Goal: Task Accomplishment & Management: Complete application form

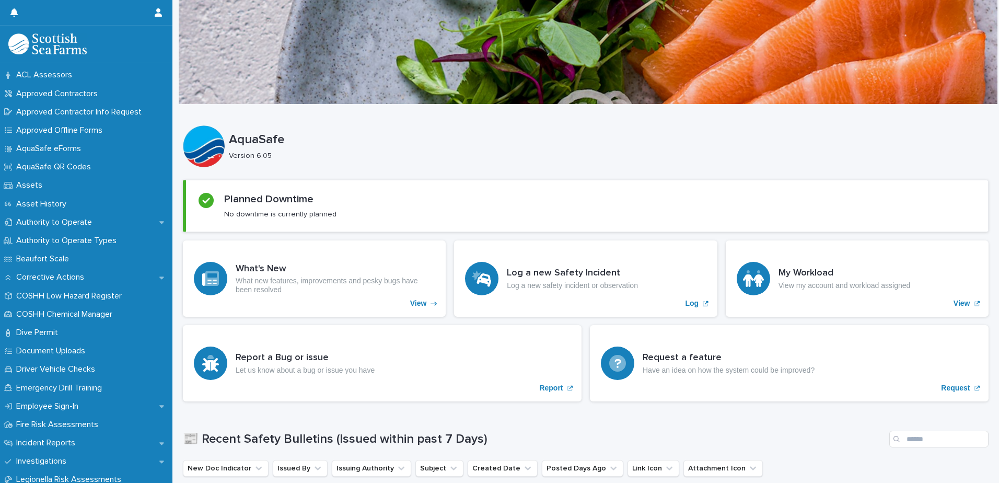
scroll to position [55, 0]
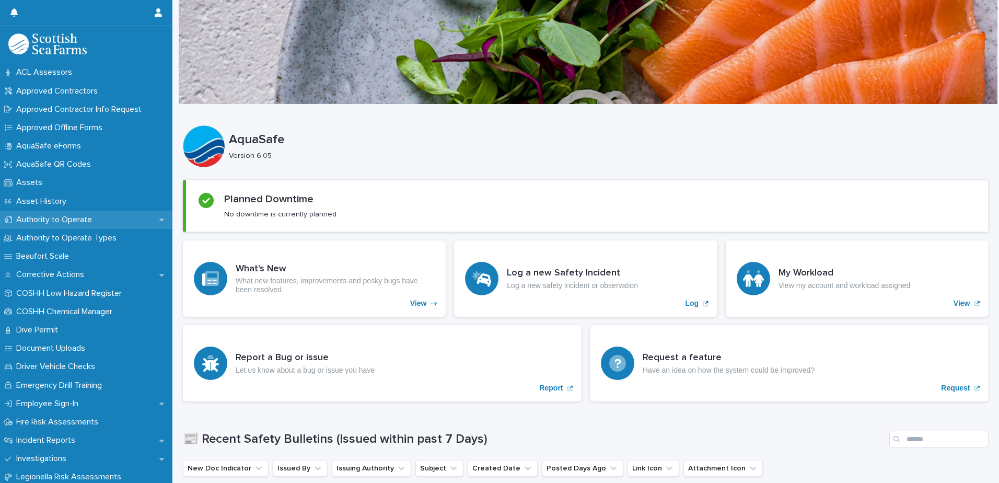
click at [56, 219] on p "Authority to Operate" at bounding box center [56, 220] width 88 height 10
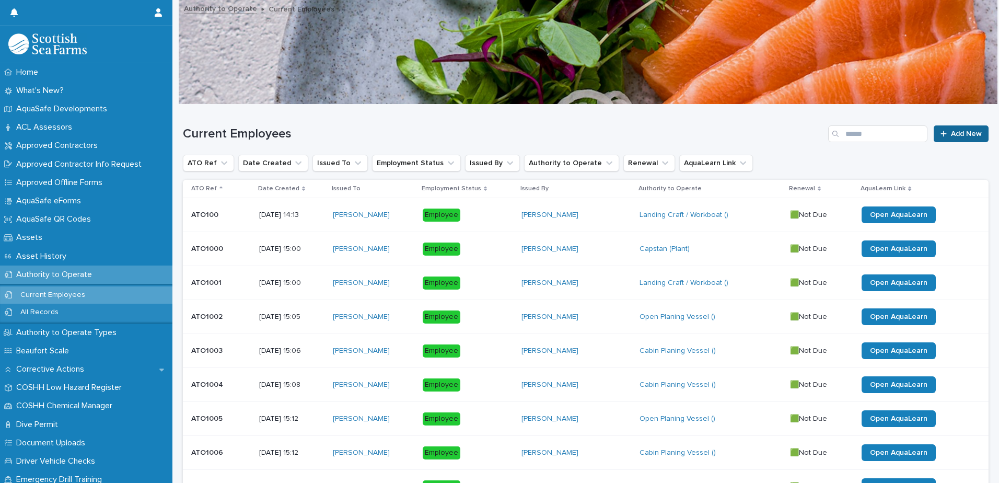
click at [951, 135] on span "Add New" at bounding box center [966, 133] width 31 height 7
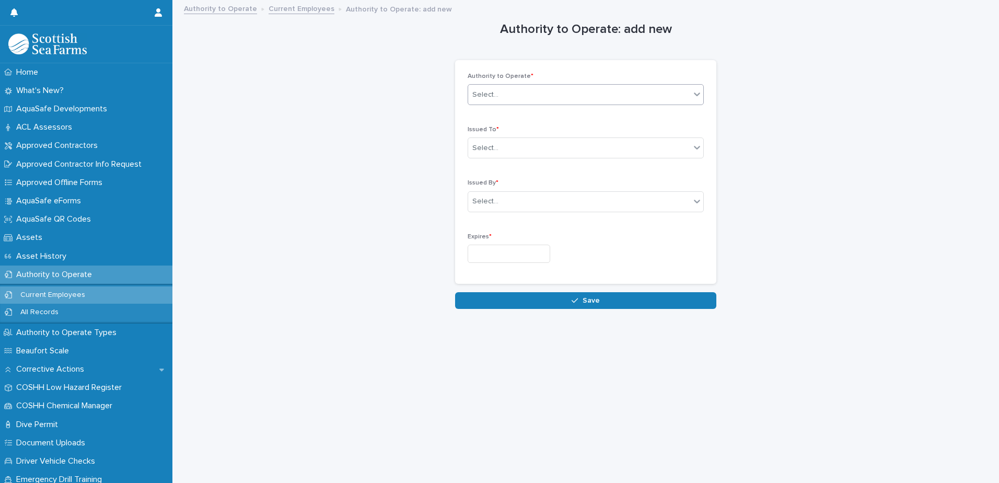
click at [694, 95] on icon at bounding box center [697, 94] width 6 height 4
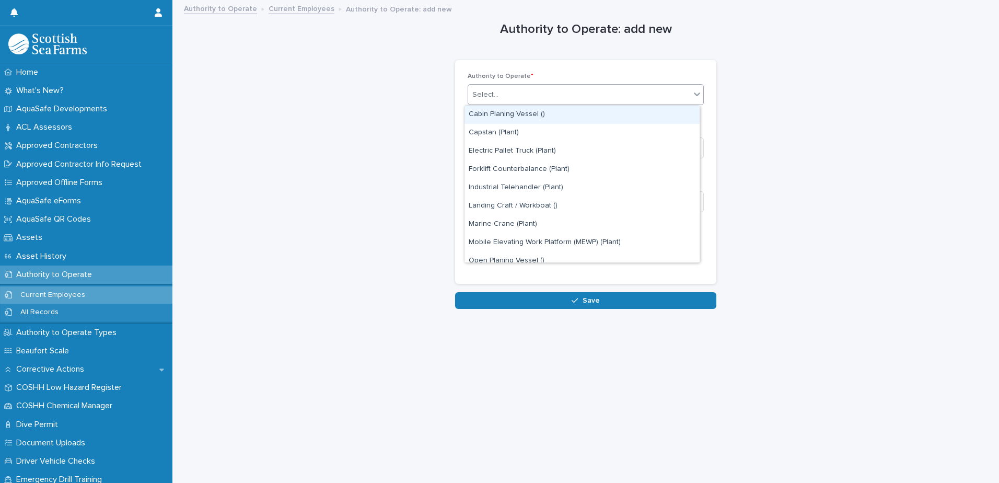
click at [519, 115] on div "Cabin Planing Vessel ()" at bounding box center [581, 115] width 235 height 18
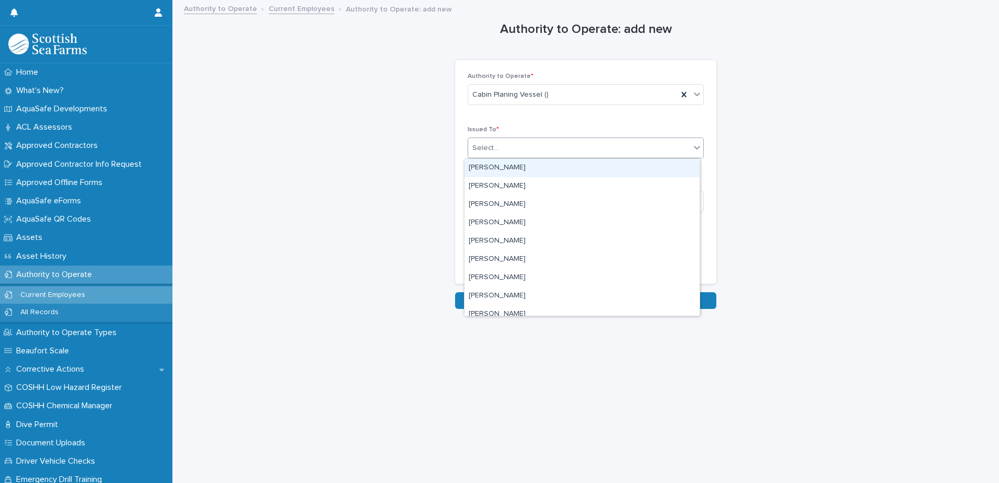
click at [533, 149] on div "Select..." at bounding box center [579, 147] width 222 height 17
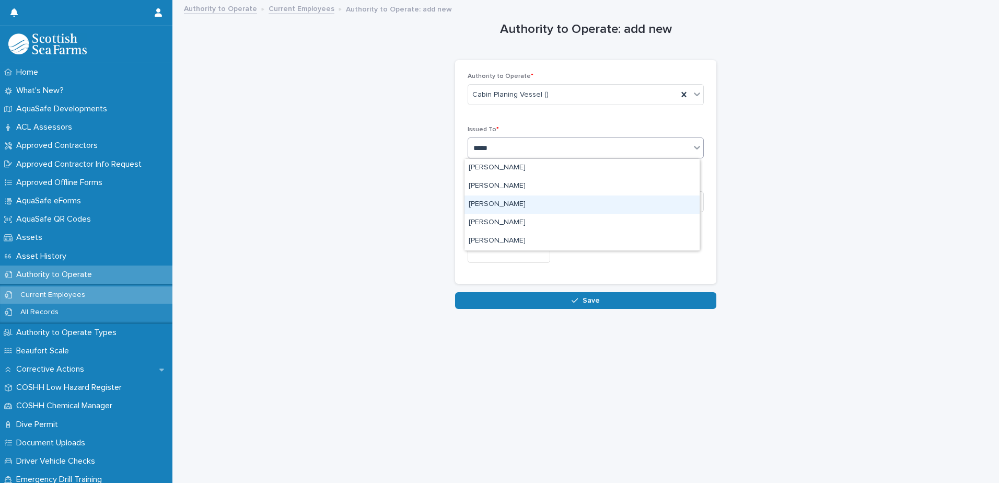
type input "******"
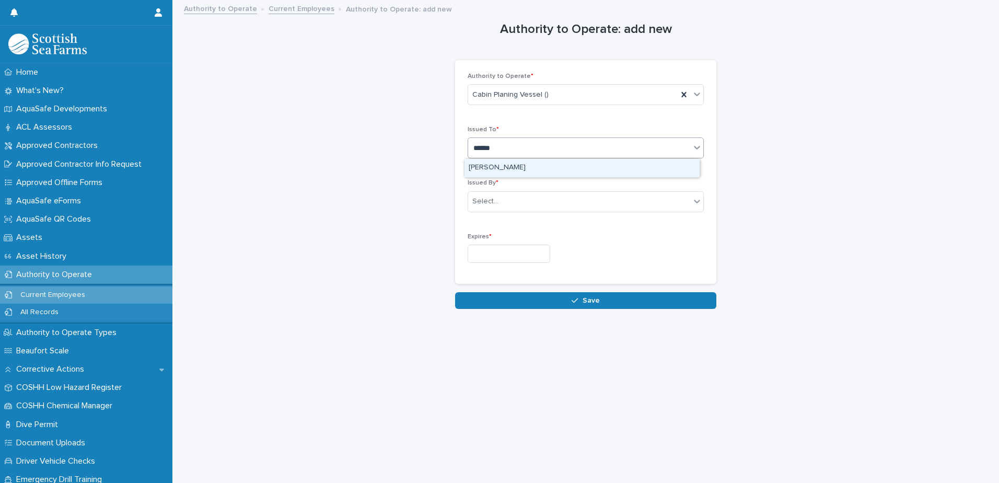
click at [535, 167] on div "[PERSON_NAME]" at bounding box center [581, 168] width 235 height 18
click at [512, 201] on div "Select..." at bounding box center [579, 201] width 222 height 17
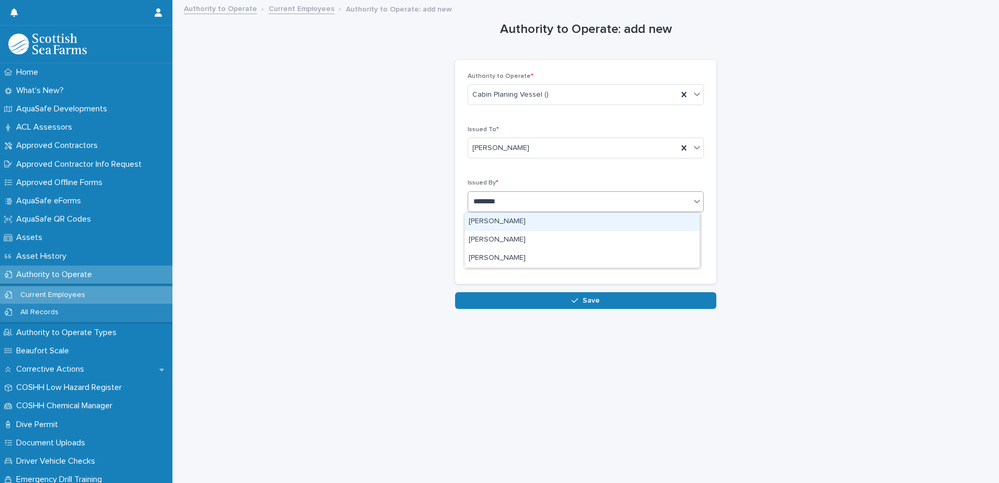
type input "*********"
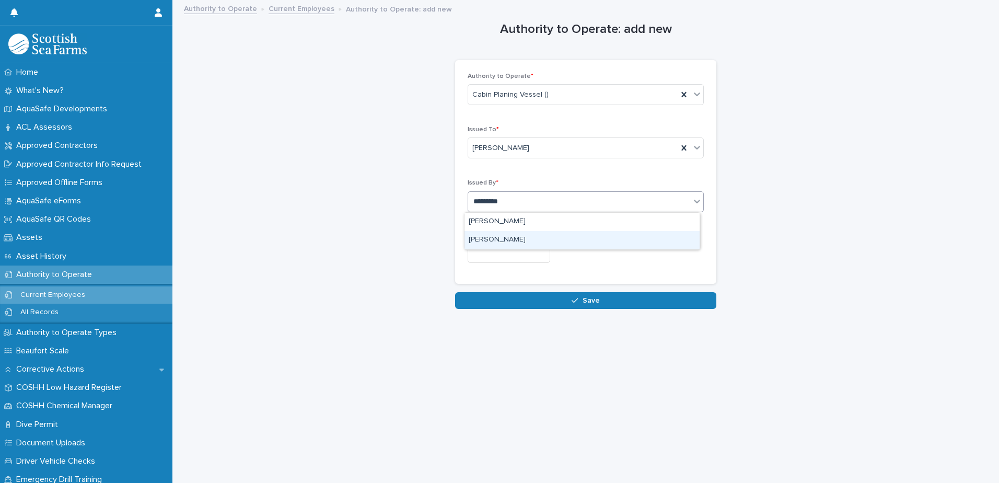
click at [508, 237] on div "[PERSON_NAME]" at bounding box center [581, 240] width 235 height 18
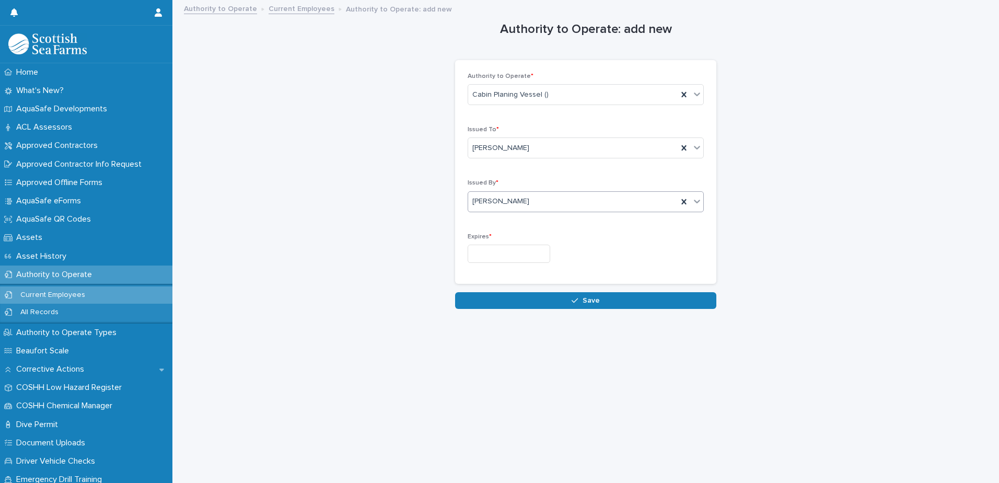
click at [514, 253] on input "text" at bounding box center [508, 253] width 83 height 18
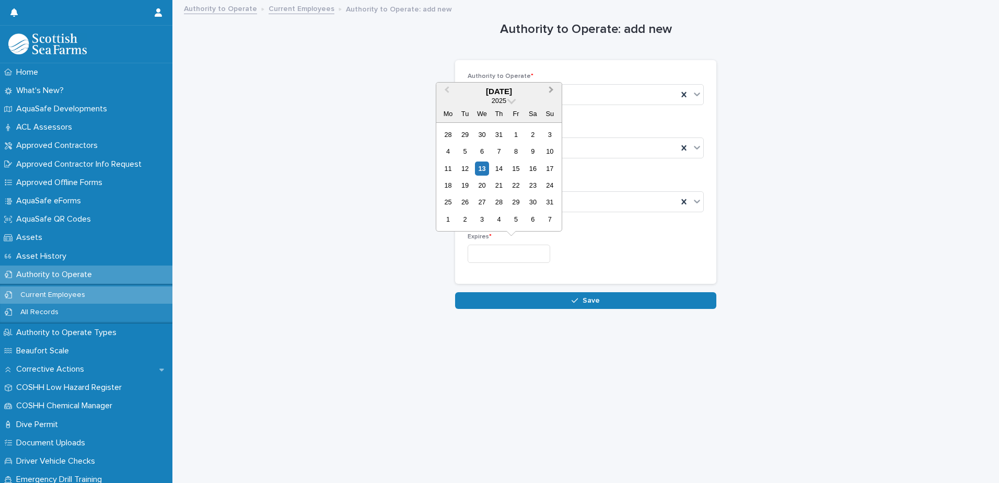
click at [551, 90] on span "Next Month" at bounding box center [551, 91] width 0 height 14
click at [510, 100] on span at bounding box center [511, 99] width 9 height 9
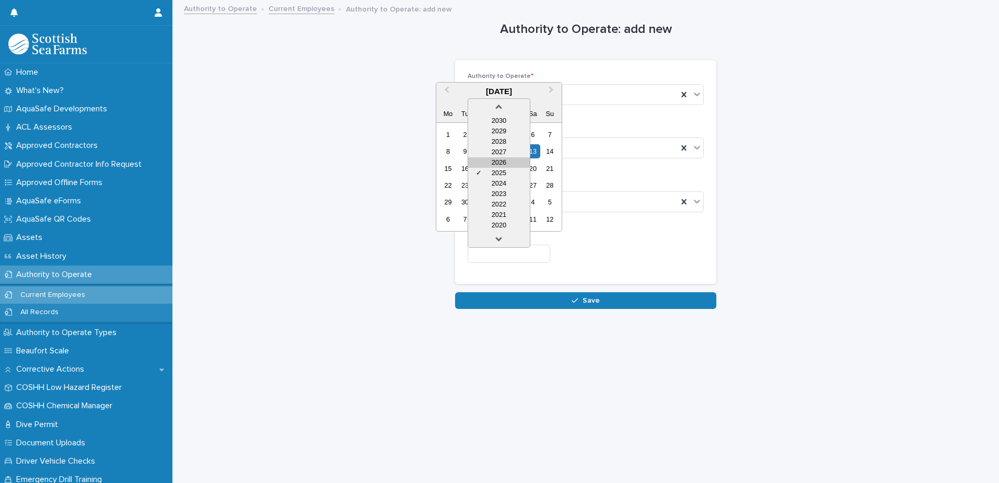
click at [505, 164] on div "2026" at bounding box center [499, 162] width 62 height 10
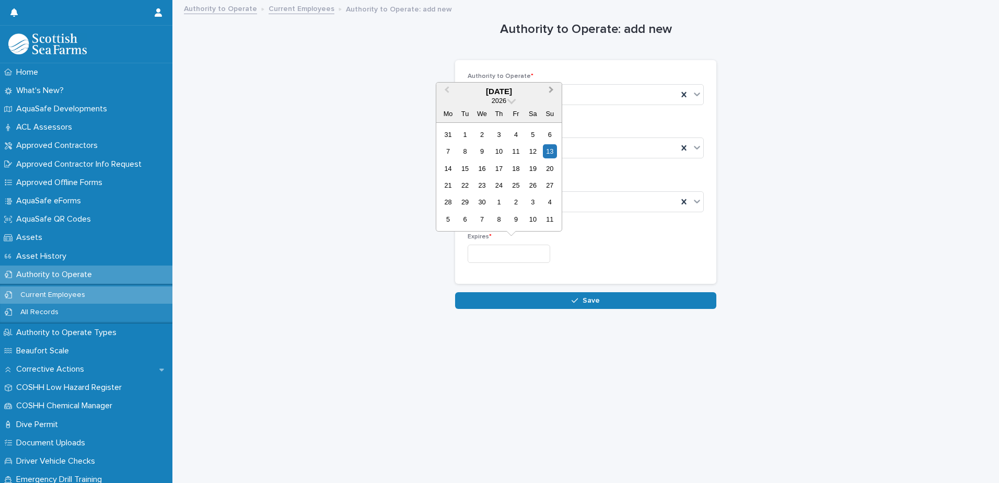
click at [551, 87] on span "Next Month" at bounding box center [551, 91] width 0 height 14
click at [483, 132] on div "2" at bounding box center [482, 134] width 14 height 14
type input "*********"
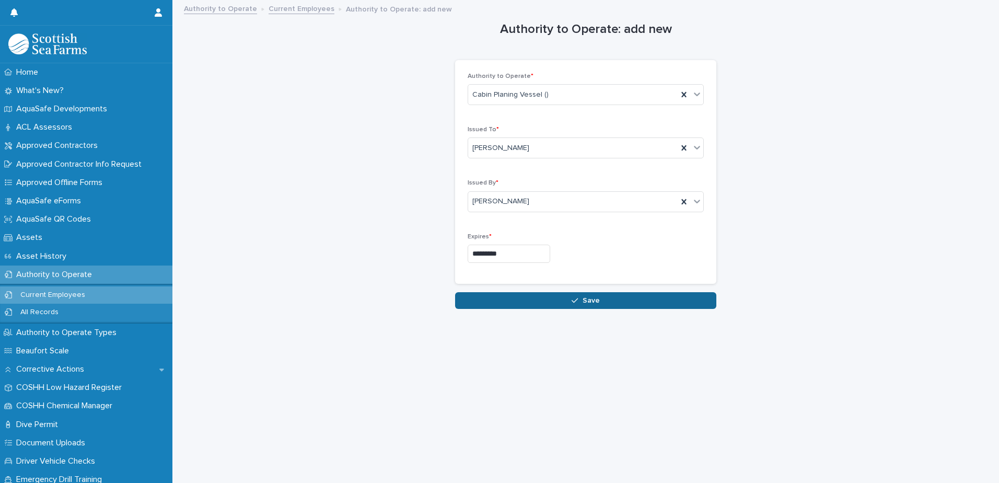
click at [577, 301] on div "button" at bounding box center [576, 300] width 10 height 7
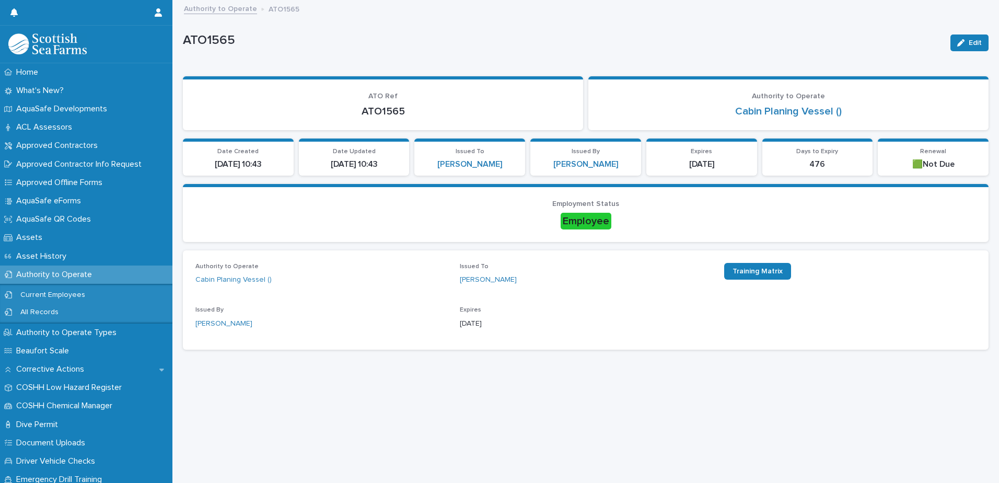
click at [237, 11] on link "Authority to Operate" at bounding box center [220, 8] width 73 height 12
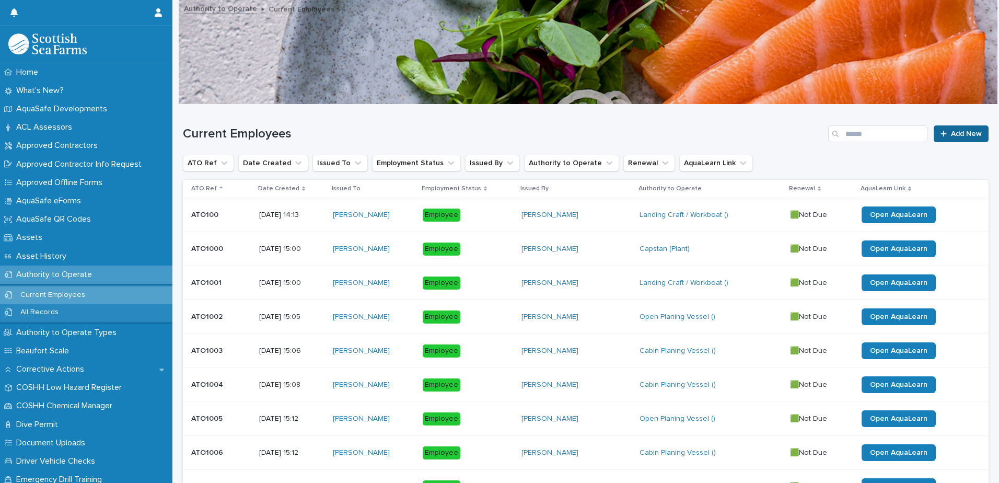
click at [951, 137] on span "Add New" at bounding box center [966, 133] width 31 height 7
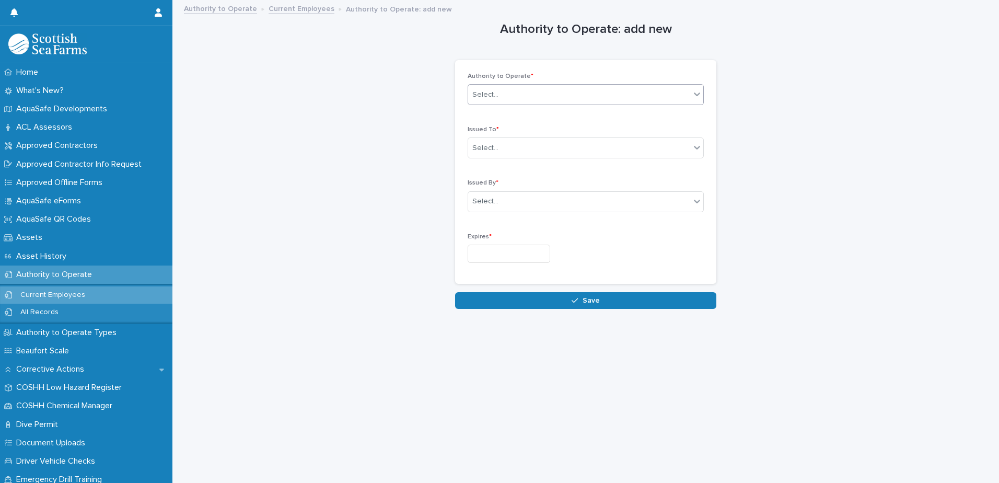
click at [694, 96] on icon at bounding box center [697, 94] width 10 height 10
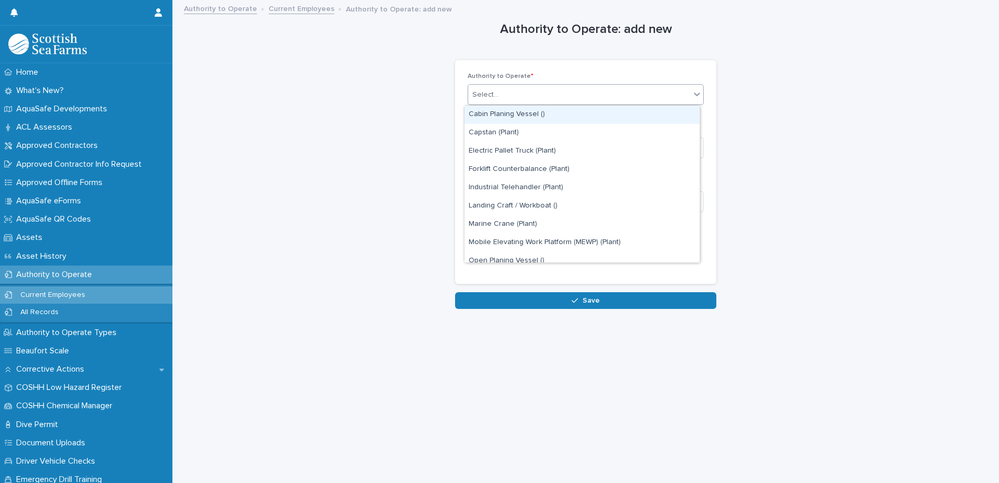
click at [526, 114] on div "Cabin Planing Vessel ()" at bounding box center [581, 115] width 235 height 18
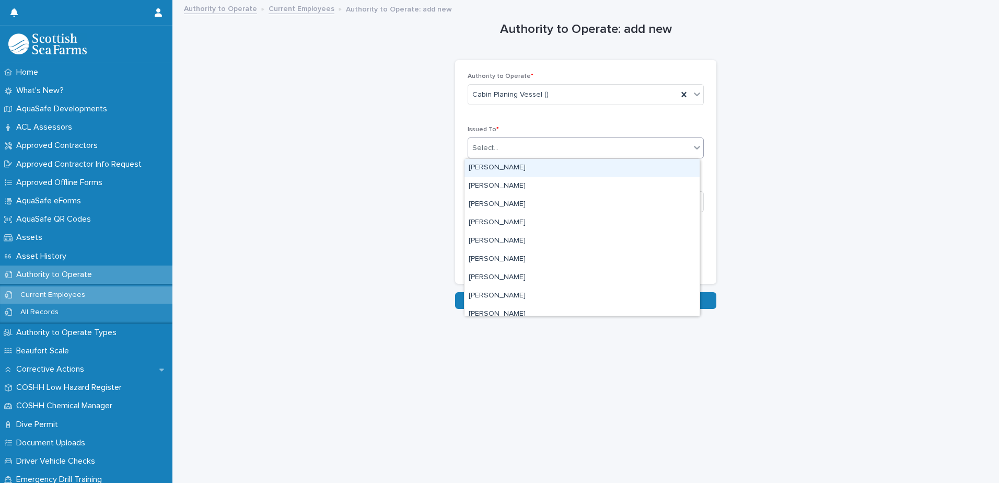
click at [528, 146] on div "Select..." at bounding box center [579, 147] width 222 height 17
type input "******"
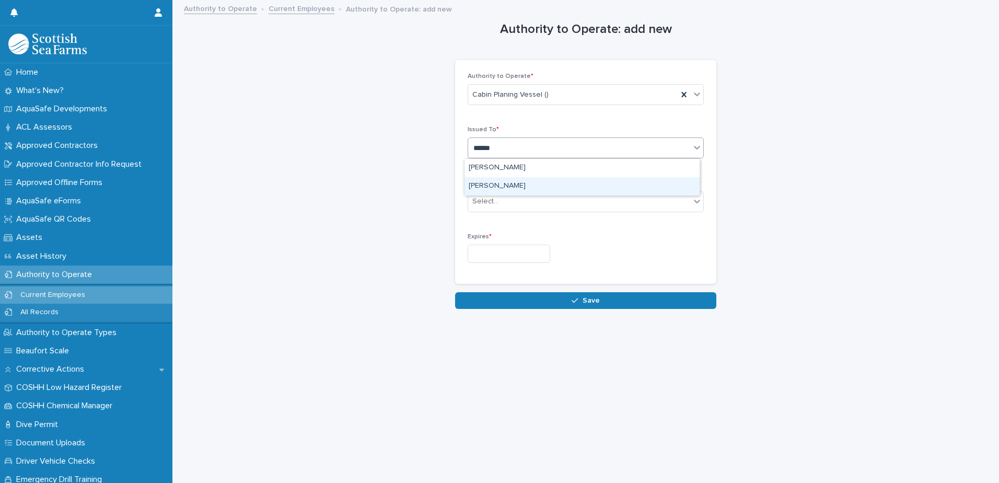
click at [499, 186] on div "[PERSON_NAME]" at bounding box center [581, 186] width 235 height 18
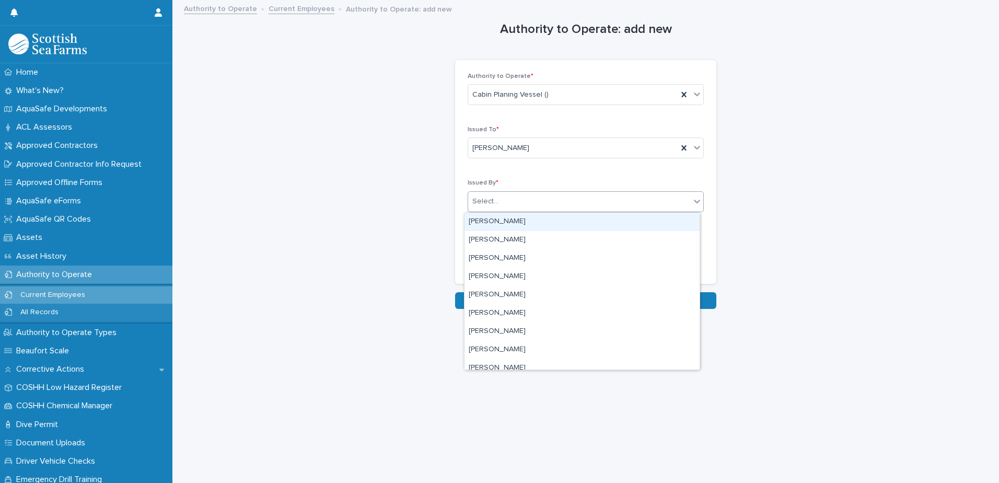
click at [504, 197] on div "Select..." at bounding box center [579, 201] width 222 height 17
type input "*******"
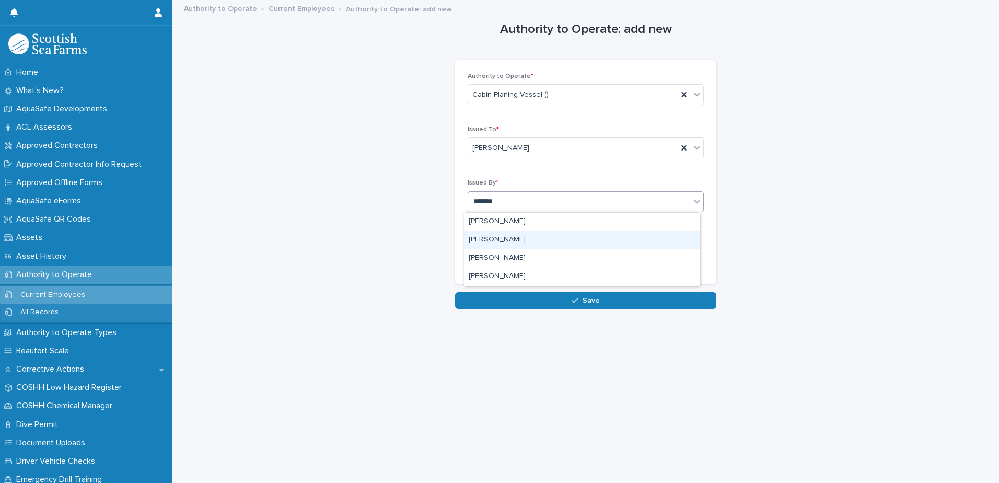
click at [503, 238] on div "[PERSON_NAME]" at bounding box center [581, 240] width 235 height 18
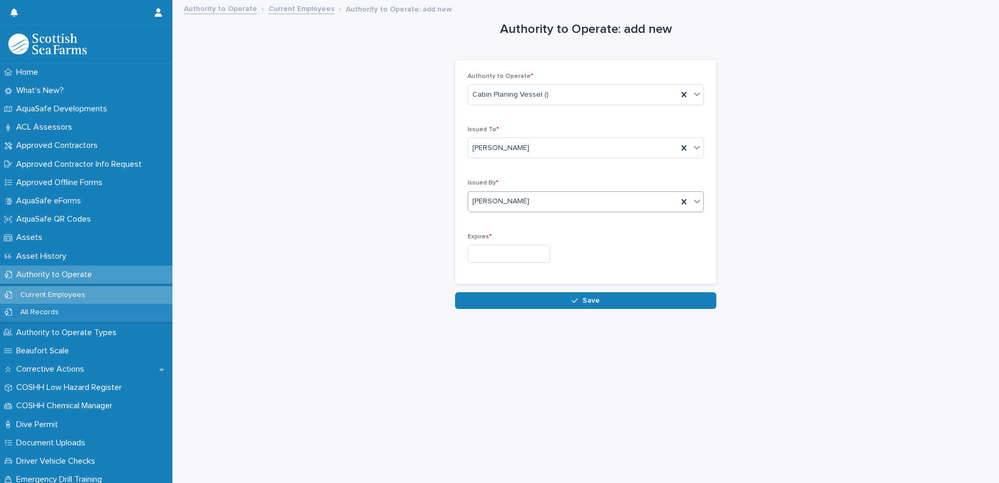
click at [521, 253] on input "text" at bounding box center [508, 253] width 83 height 18
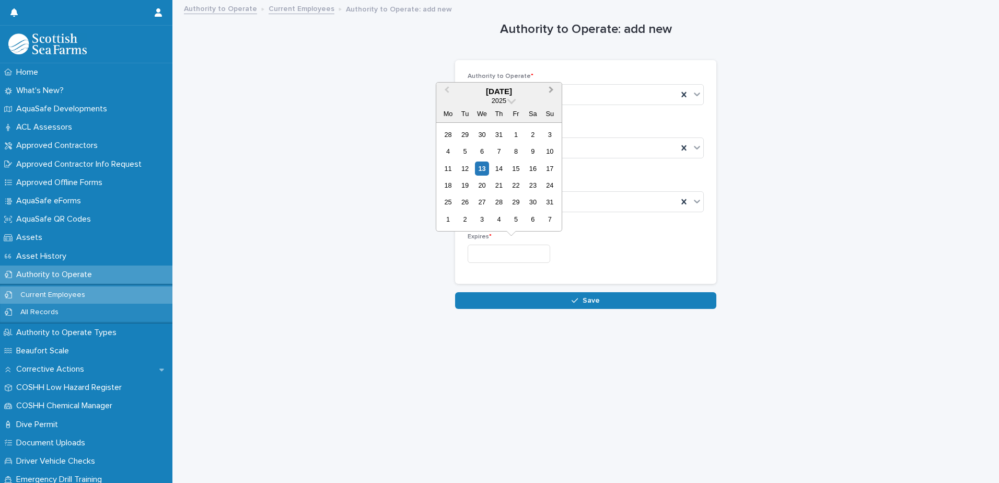
click at [553, 90] on button "Next Month" at bounding box center [552, 92] width 17 height 17
click at [512, 100] on span at bounding box center [511, 99] width 9 height 9
click at [512, 100] on div at bounding box center [499, 107] width 62 height 17
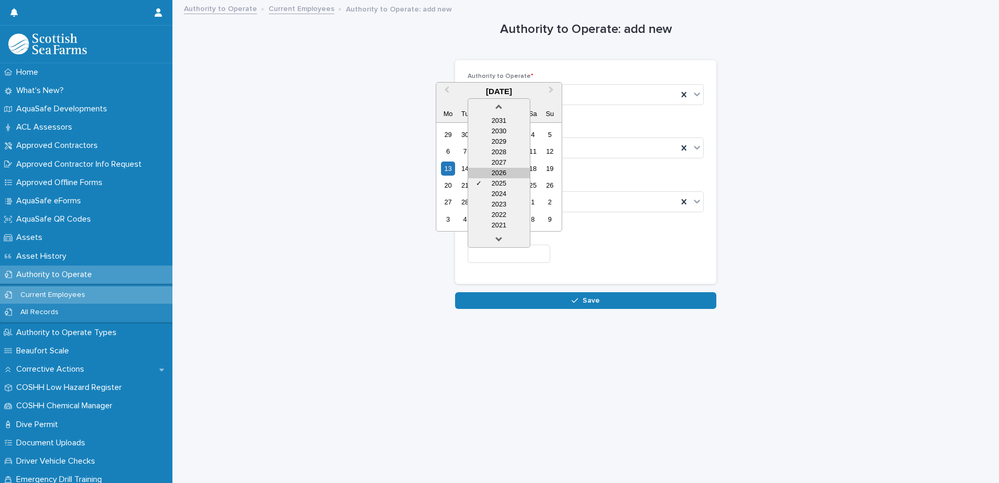
click at [511, 177] on div "2026" at bounding box center [499, 173] width 62 height 10
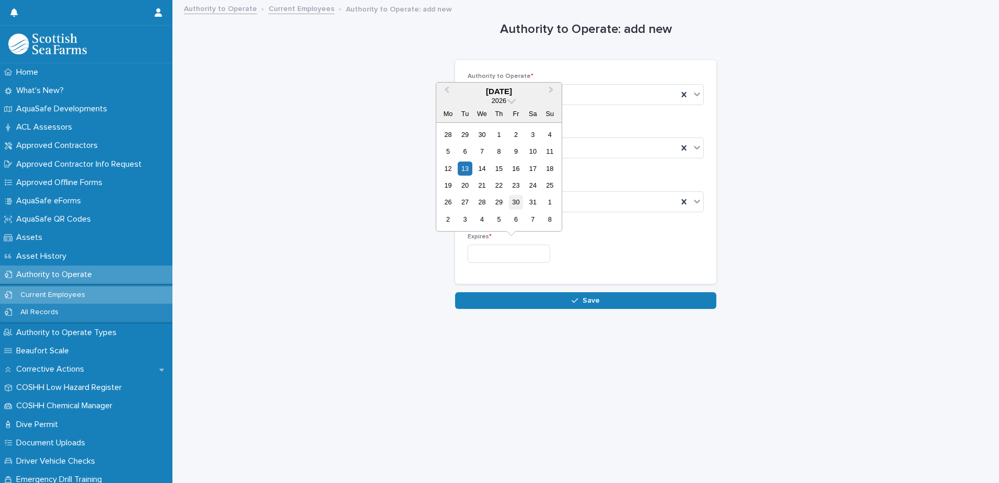
click at [516, 201] on div "30" at bounding box center [516, 202] width 14 height 14
type input "**********"
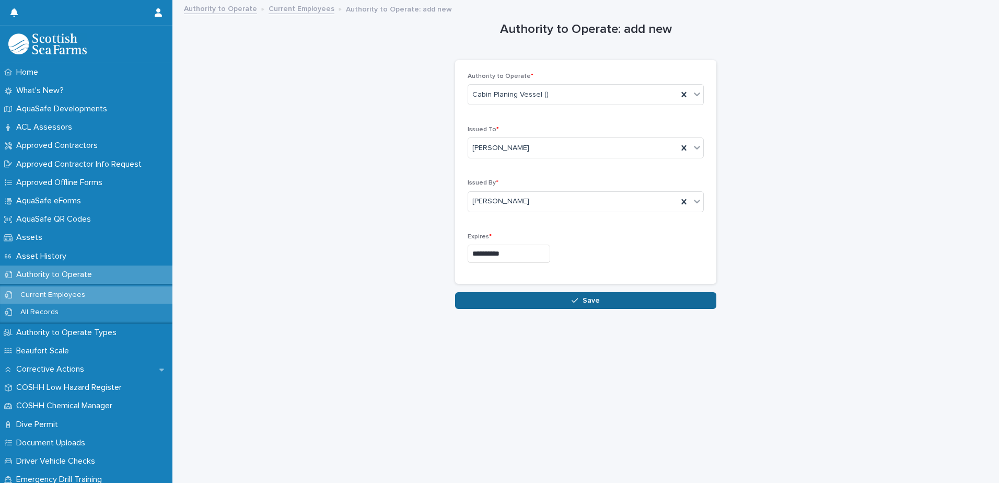
click at [582, 303] on span "Save" at bounding box center [590, 300] width 17 height 7
